Goal: Task Accomplishment & Management: Use online tool/utility

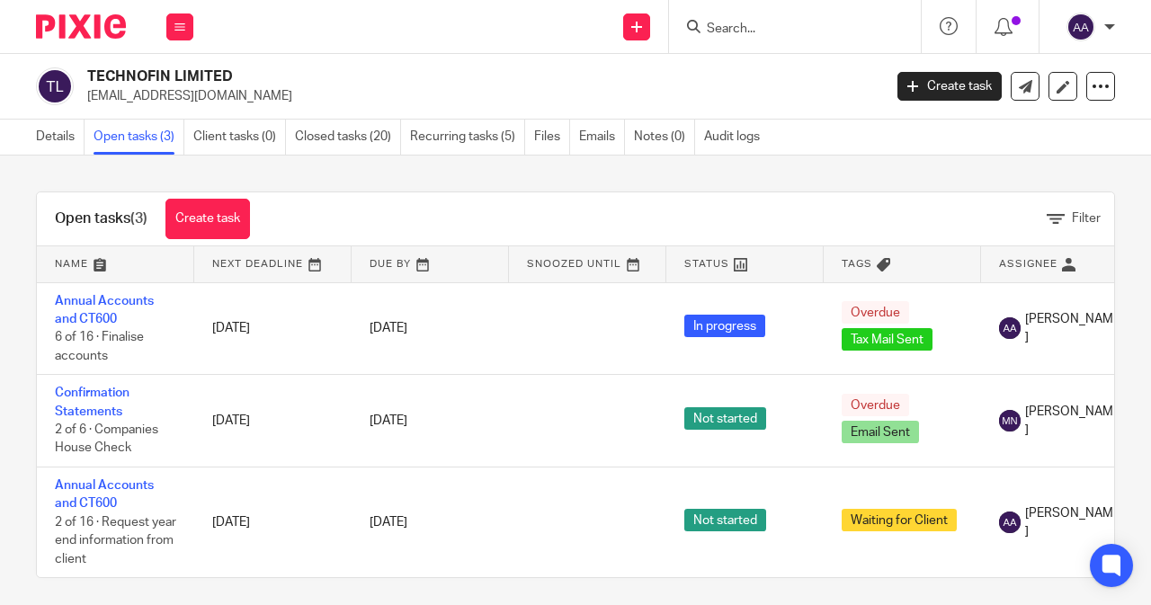
scroll to position [22, 0]
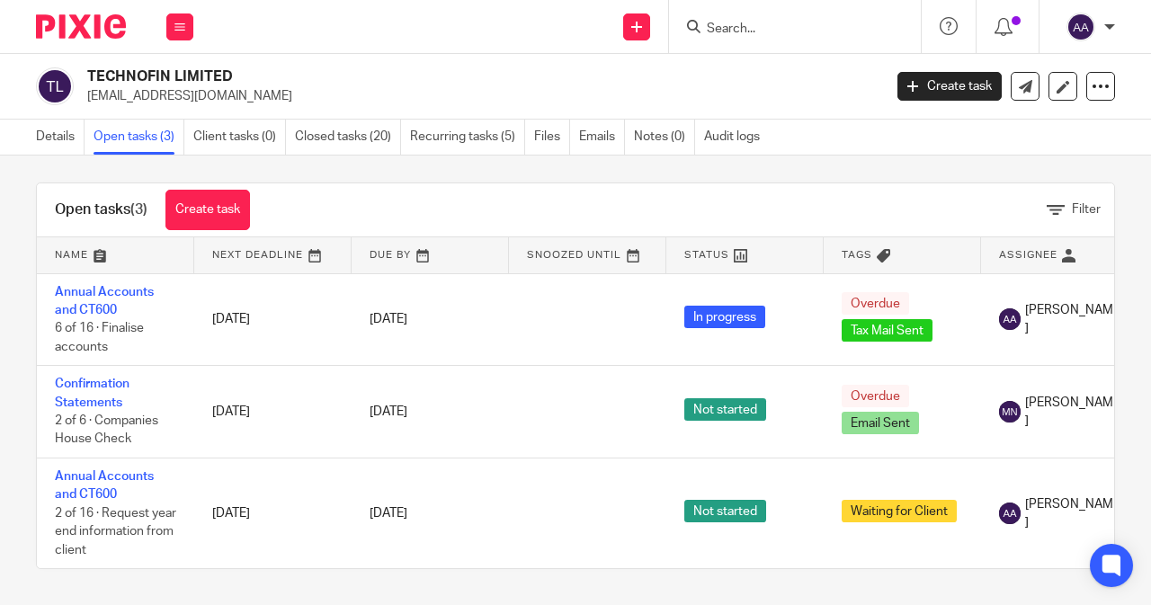
click at [717, 31] on input "Search" at bounding box center [786, 30] width 162 height 16
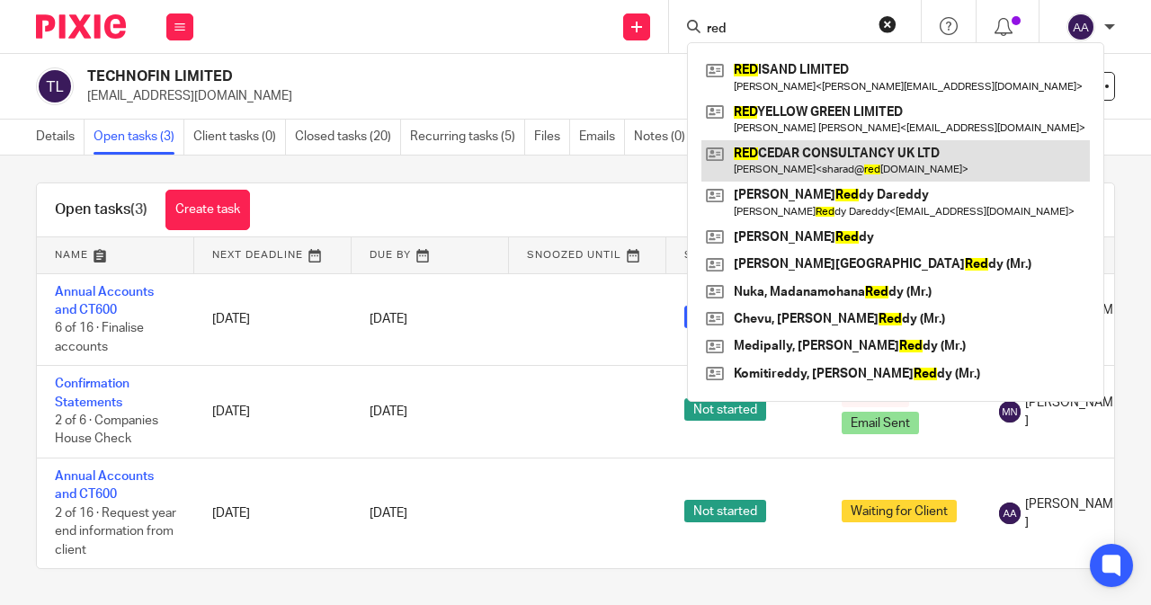
type input "red"
click at [788, 144] on link at bounding box center [895, 160] width 388 height 41
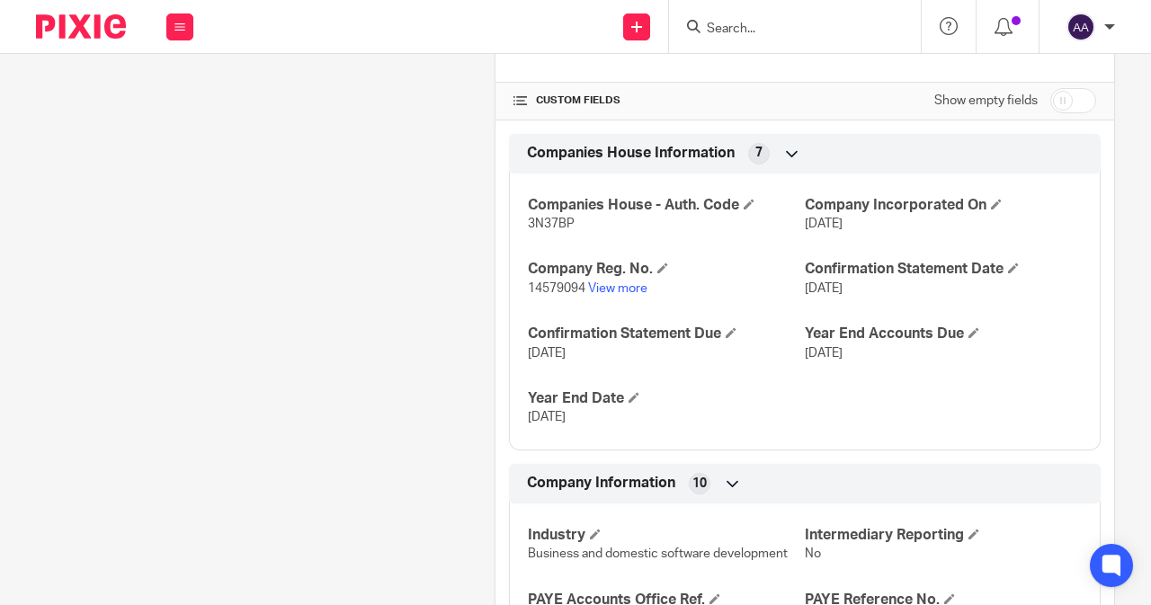
scroll to position [719, 0]
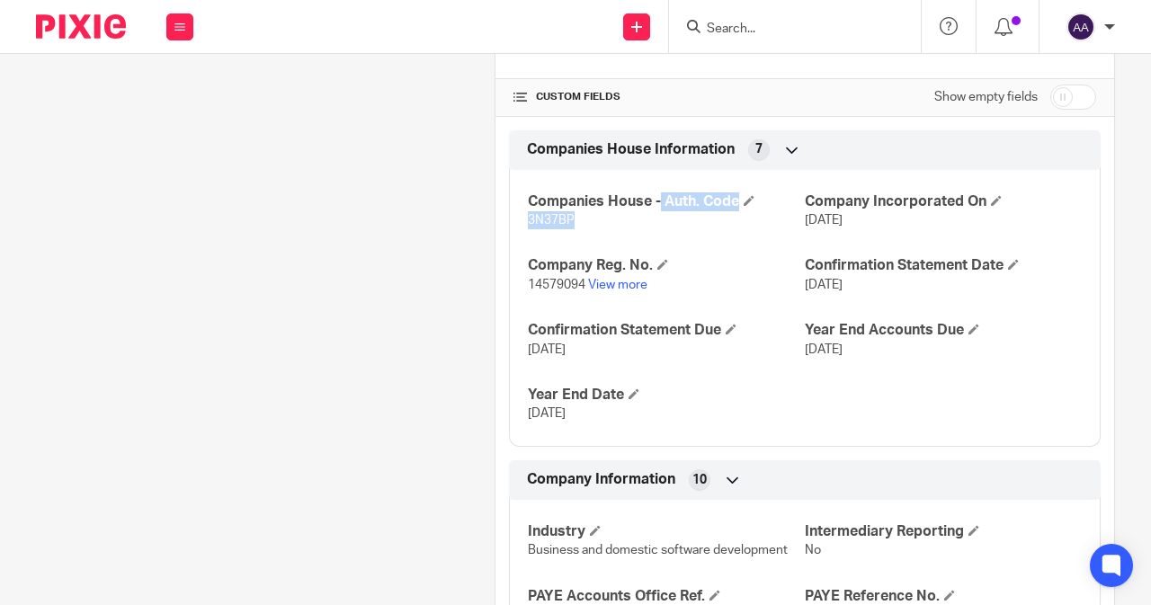
drag, startPoint x: 604, startPoint y: 192, endPoint x: 504, endPoint y: 186, distance: 99.9
click at [509, 186] on div "Companies House - Auth. Code 3N37BP Company Incorporated On [DATE] Company Reg.…" at bounding box center [805, 301] width 592 height 290
click at [547, 214] on span "3N37BP" at bounding box center [551, 220] width 47 height 13
drag, startPoint x: 571, startPoint y: 197, endPoint x: 519, endPoint y: 193, distance: 52.3
click at [519, 193] on div "Companies House - Auth. Code 3N37BP Company Incorporated On 9 Jan 2023 Company …" at bounding box center [805, 301] width 592 height 290
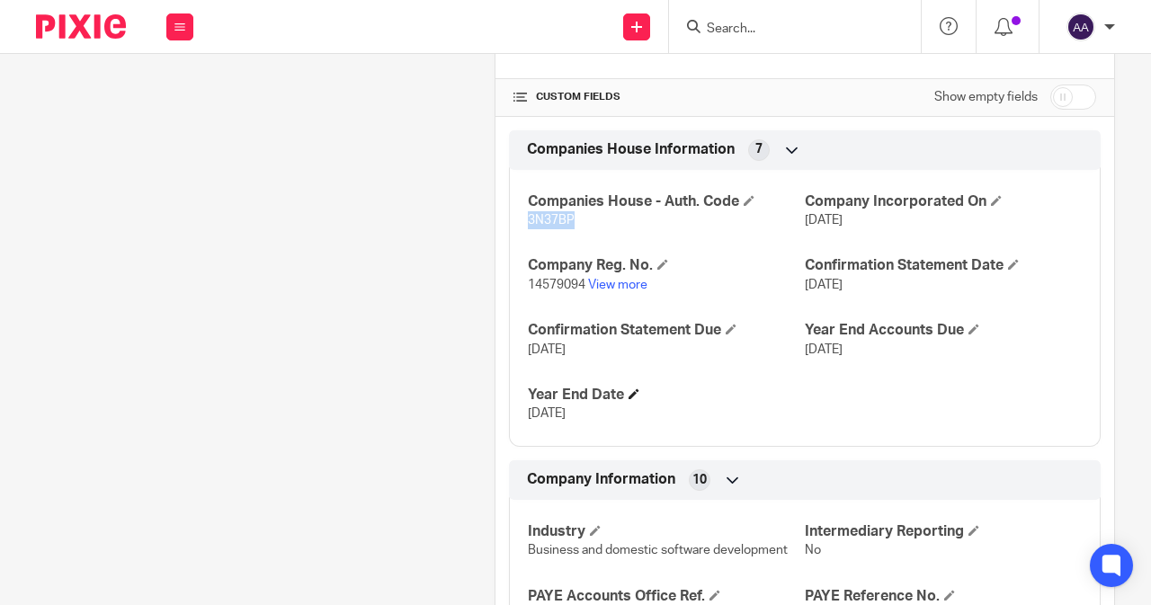
copy span "3N37BP"
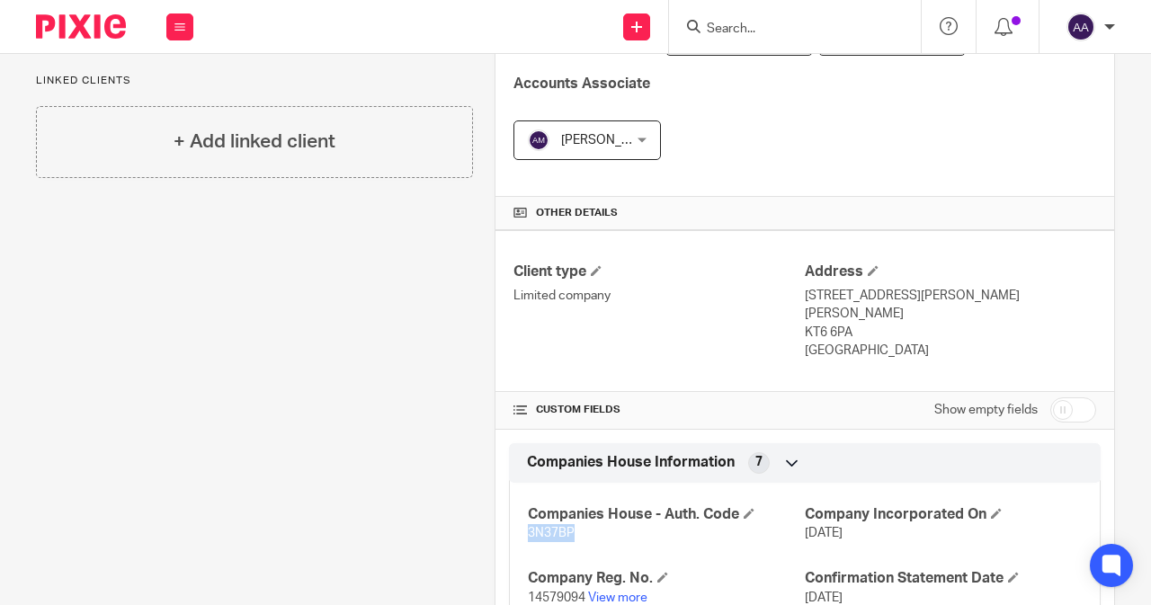
scroll to position [180, 0]
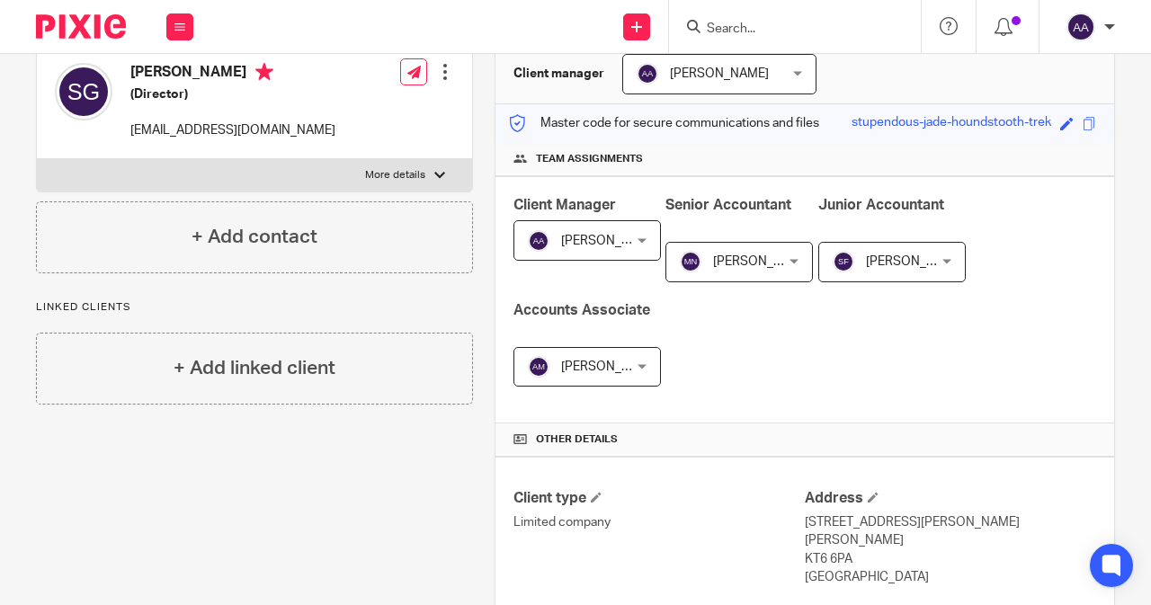
click at [753, 26] on input "Search" at bounding box center [786, 30] width 162 height 16
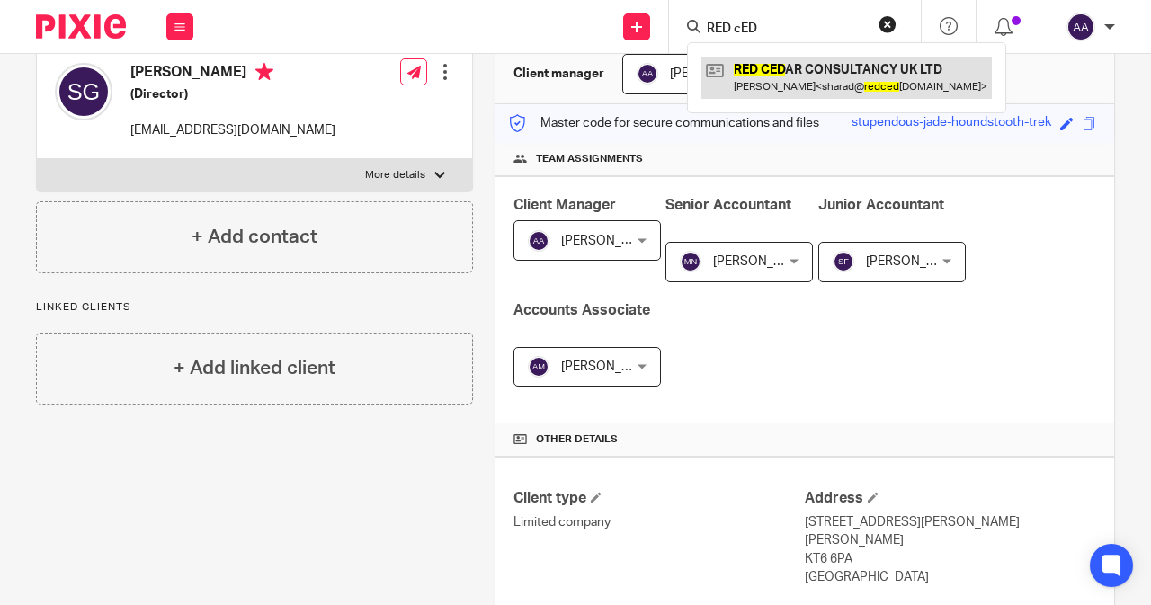
type input "RED cED"
click at [808, 69] on link at bounding box center [846, 77] width 290 height 41
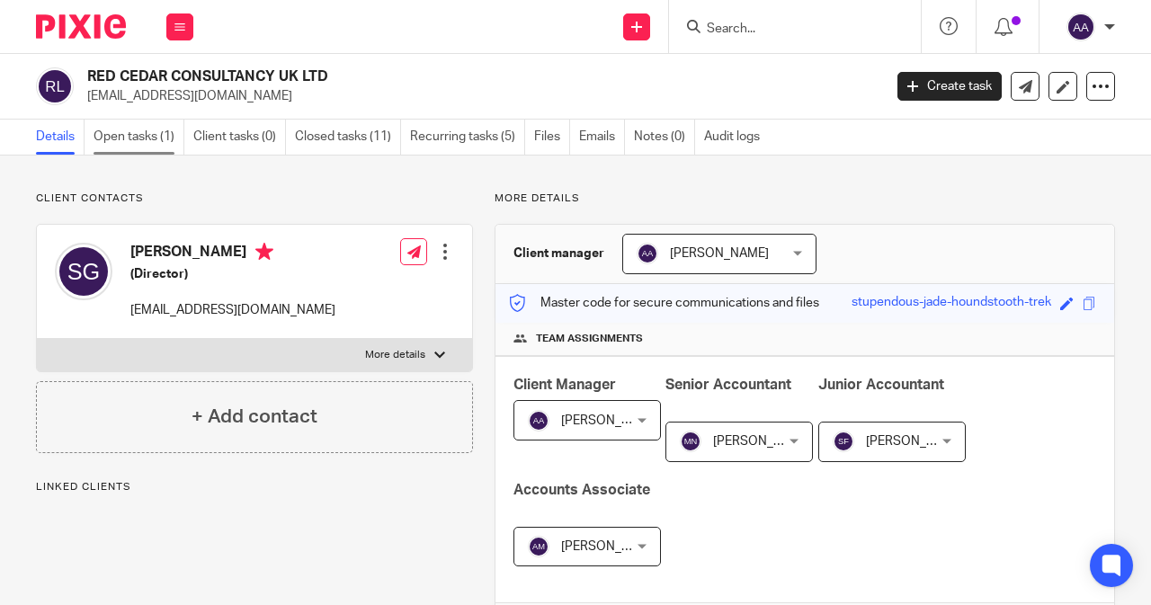
click at [158, 138] on link "Open tasks (1)" at bounding box center [139, 137] width 91 height 35
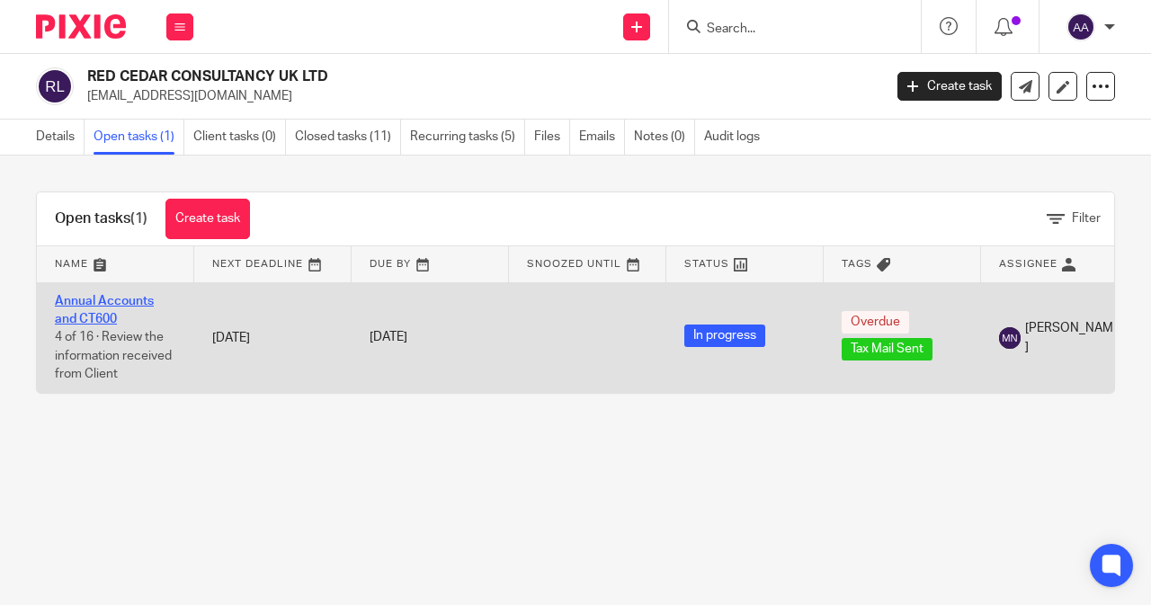
click at [96, 305] on link "Annual Accounts and CT600" at bounding box center [104, 310] width 99 height 31
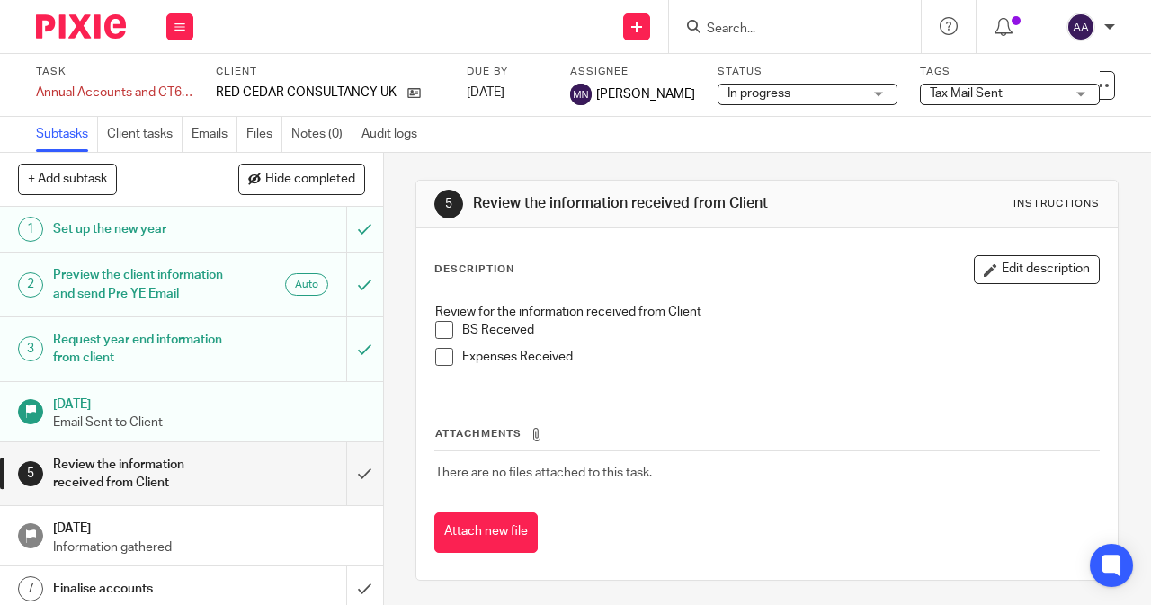
click at [963, 87] on span "Tax Mail Sent" at bounding box center [966, 93] width 73 height 13
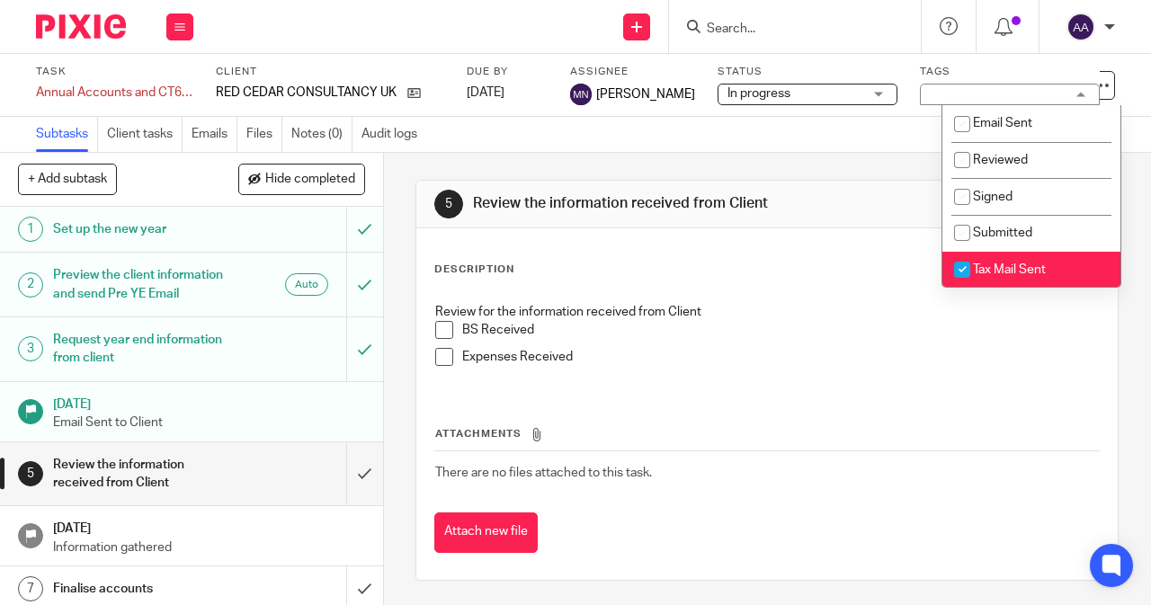
click at [978, 265] on input "checkbox" at bounding box center [962, 270] width 34 height 34
checkbox input "false"
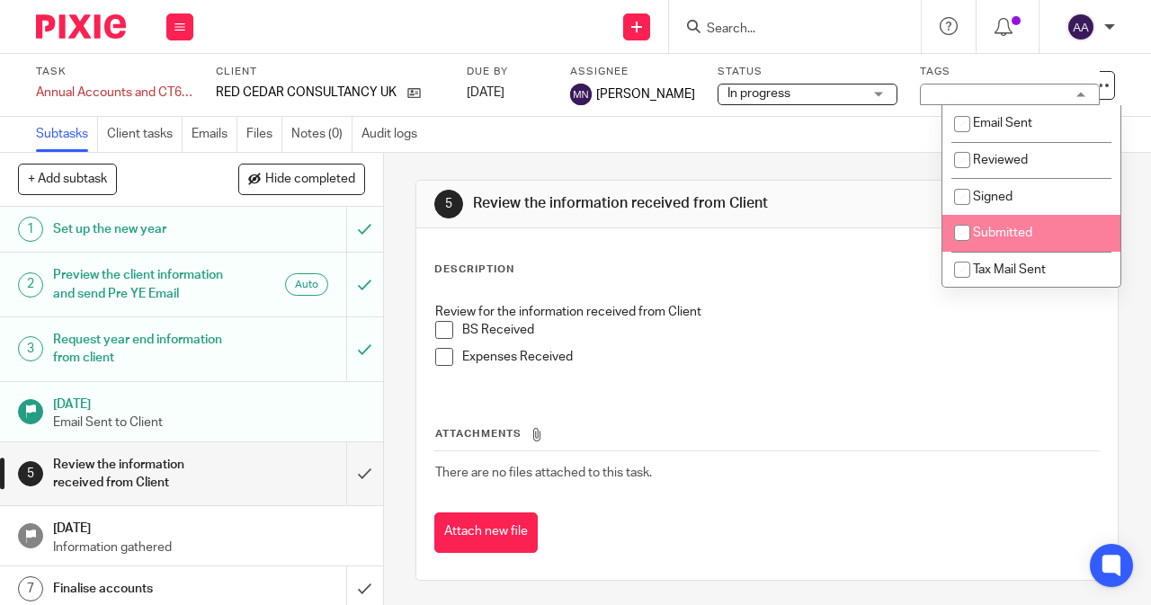
click at [964, 231] on input "checkbox" at bounding box center [962, 233] width 34 height 34
checkbox input "true"
